Goal: Information Seeking & Learning: Check status

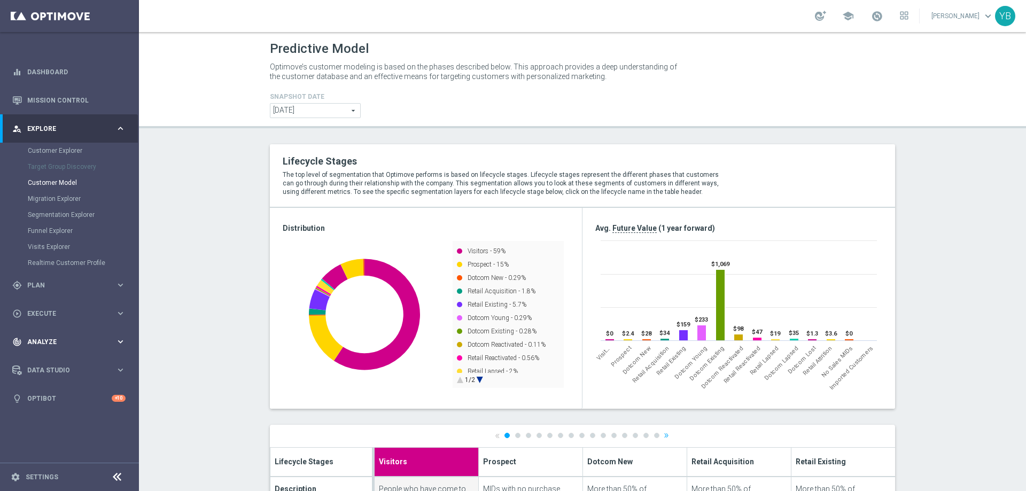
click at [121, 337] on icon "keyboard_arrow_right" at bounding box center [120, 342] width 10 height 10
click at [118, 314] on icon "keyboard_arrow_right" at bounding box center [120, 316] width 10 height 10
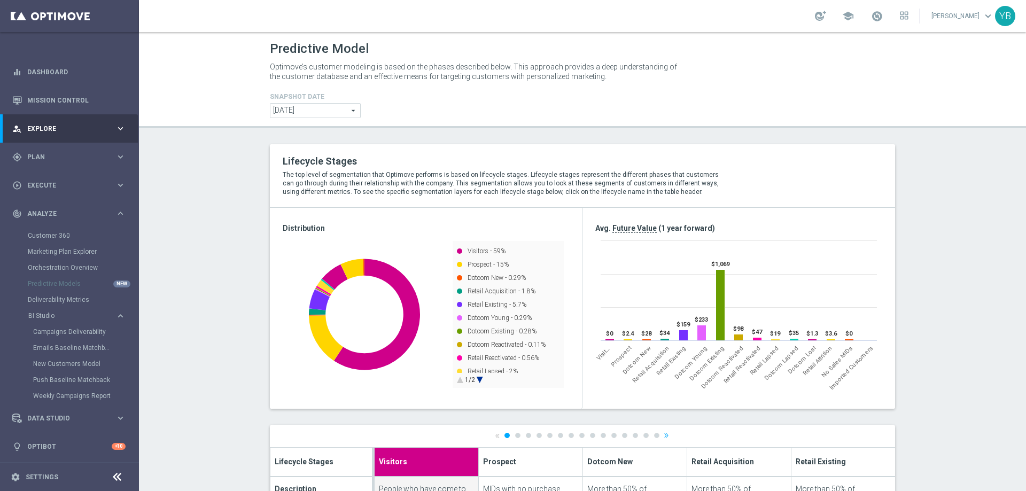
click at [62, 342] on div "Emails Baseline Matchback" at bounding box center [85, 348] width 105 height 16
click at [64, 346] on link "Emails Baseline Matchback" at bounding box center [72, 347] width 78 height 9
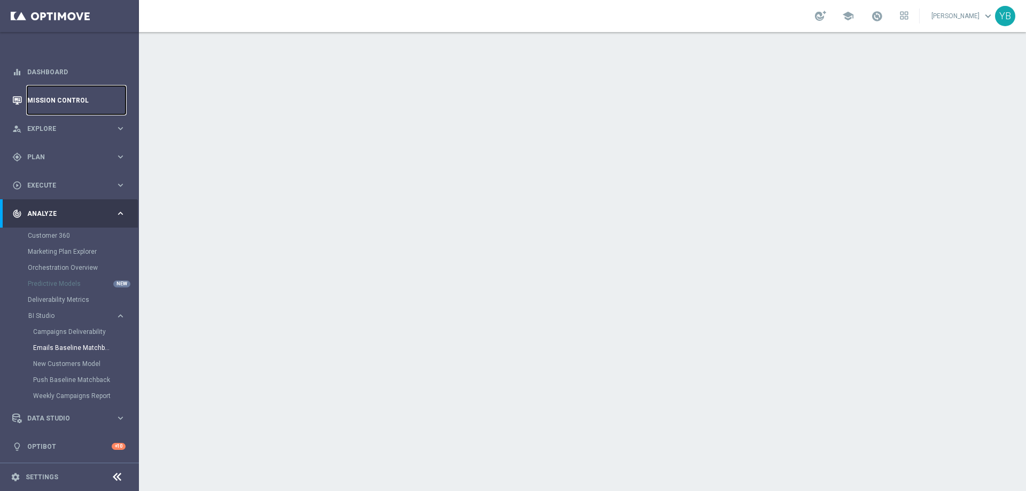
click at [46, 97] on link "Mission Control" at bounding box center [76, 100] width 98 height 28
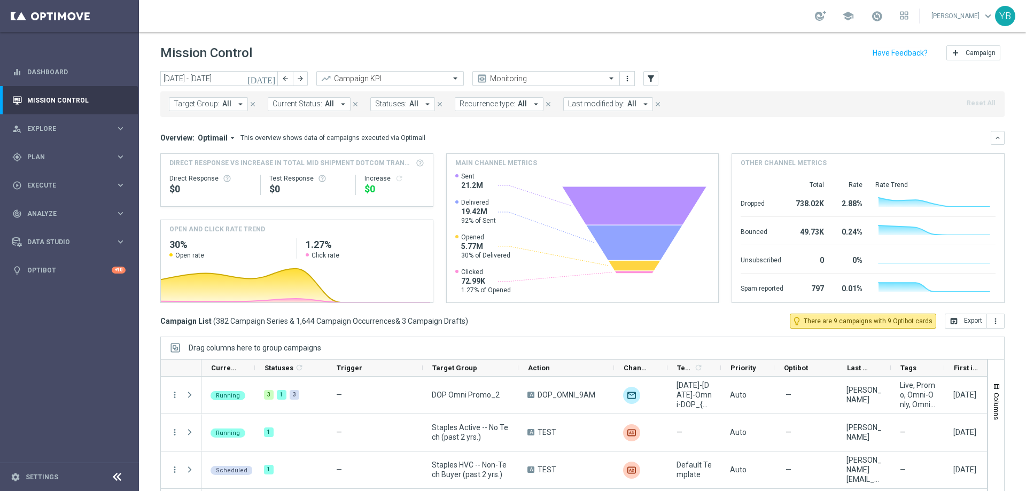
click at [270, 80] on icon "[DATE]" at bounding box center [261, 79] width 29 height 10
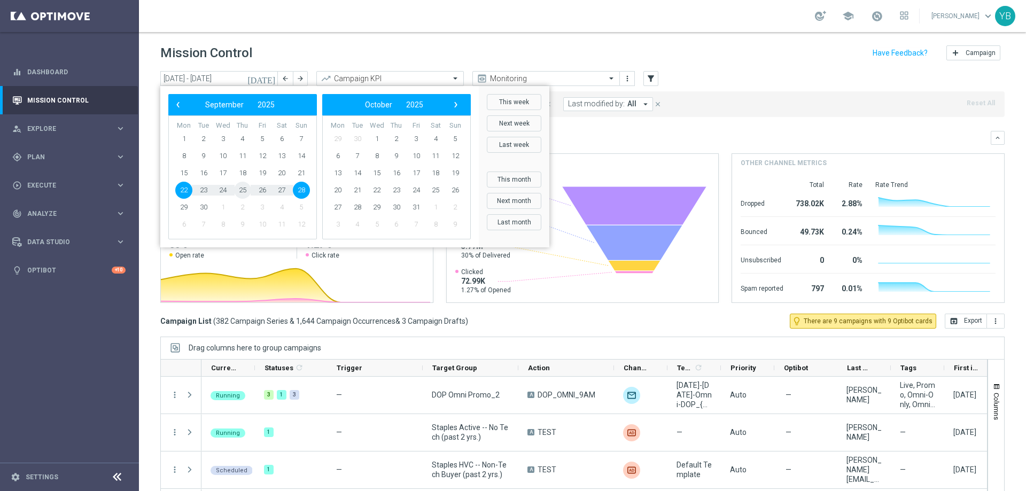
click at [245, 189] on span "25" at bounding box center [242, 190] width 17 height 17
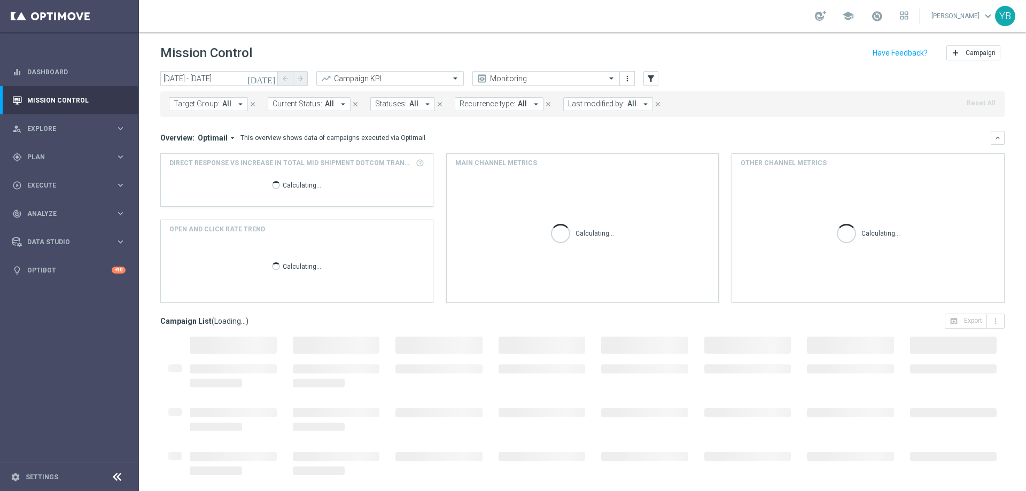
type input "[DATE] - [DATE]"
click at [230, 135] on icon "arrow_drop_down" at bounding box center [233, 138] width 10 height 10
click at [195, 151] on div "Analysis" at bounding box center [194, 155] width 26 height 10
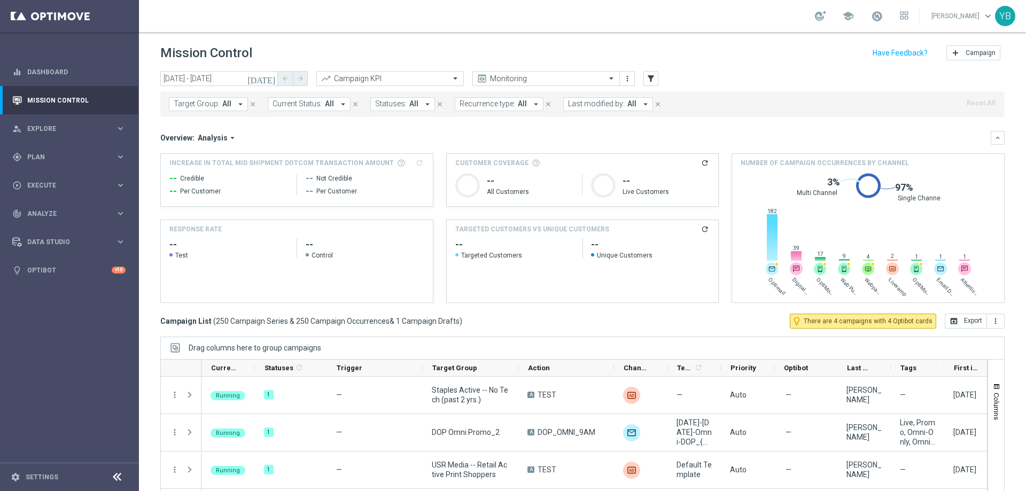
click at [434, 215] on div "Increase In Total Mid Shipment Dotcom Transaction Amount refresh -- Credible --…" at bounding box center [582, 228] width 844 height 150
click at [700, 230] on icon "refresh" at bounding box center [704, 229] width 9 height 9
